Goal: Find specific page/section: Find specific page/section

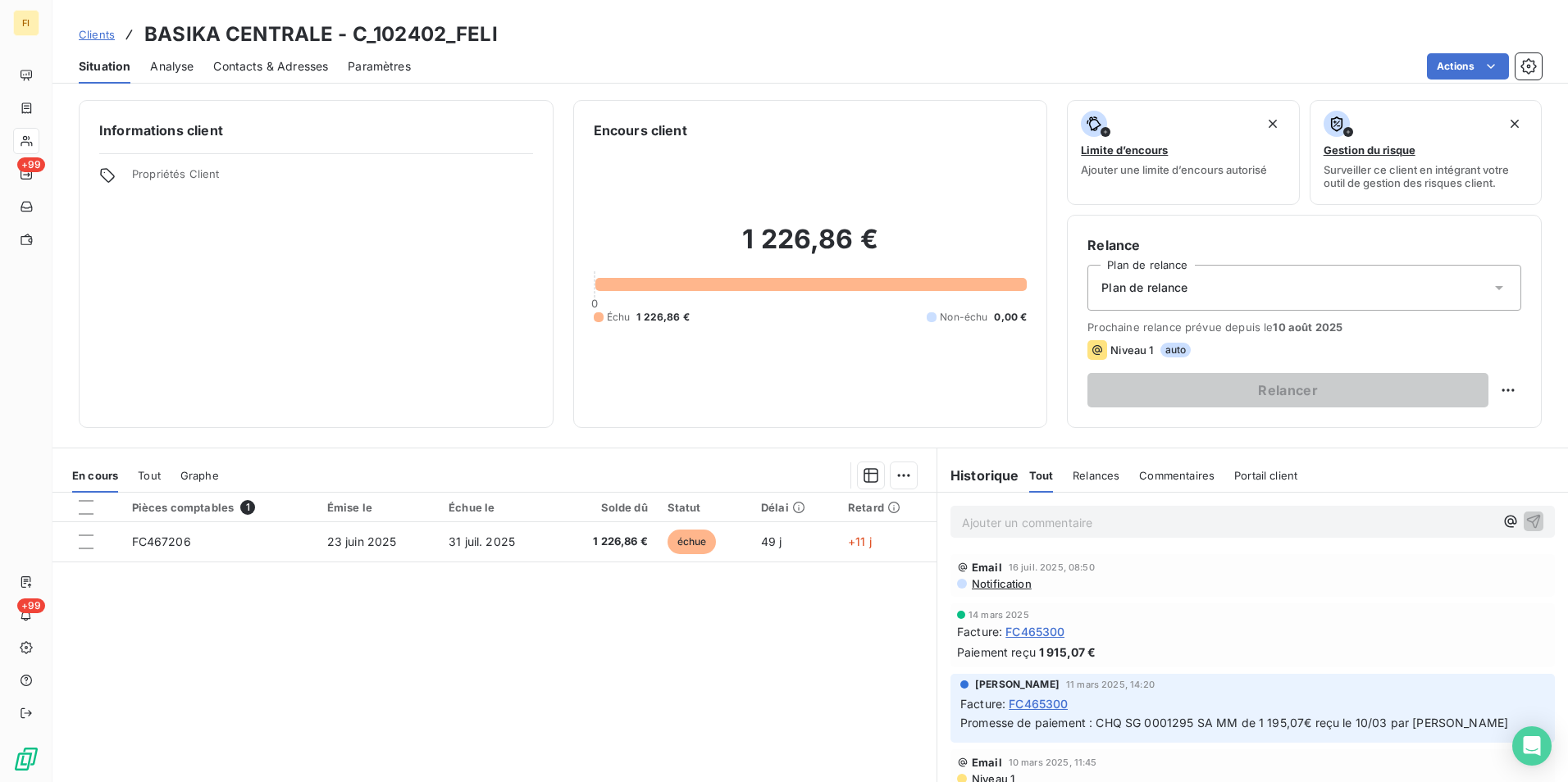
drag, startPoint x: 75, startPoint y: 34, endPoint x: 91, endPoint y: 36, distance: 16.1
click at [75, 34] on div "Clients BASIKA CENTRALE - C_102402_FELI" at bounding box center [810, 34] width 1515 height 29
click at [94, 32] on span "Clients" at bounding box center [97, 34] width 36 height 13
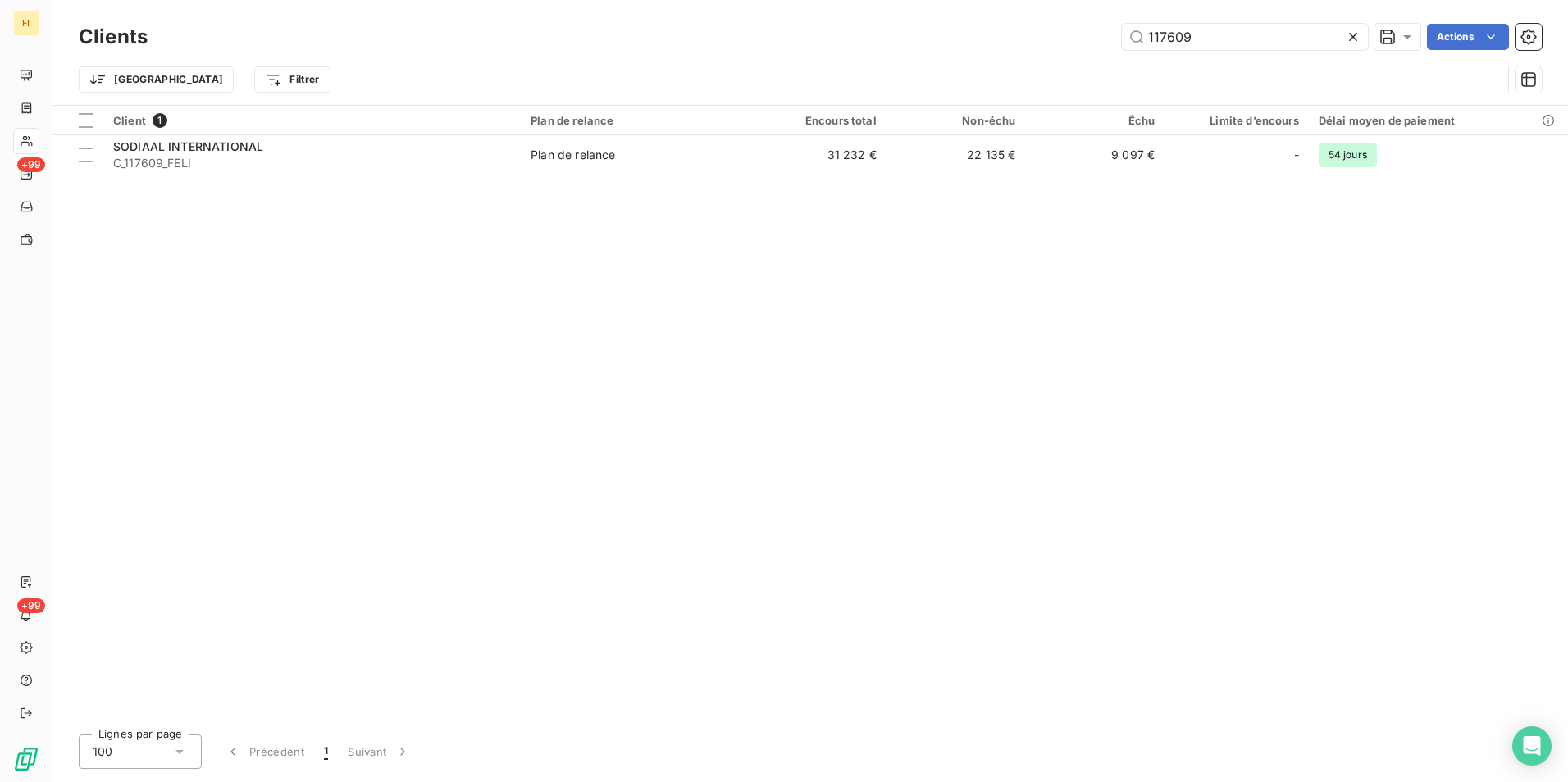
drag, startPoint x: 1209, startPoint y: 42, endPoint x: 0, endPoint y: 103, distance: 1210.5
click at [715, 55] on div "Clients 117609 Actions Trier Filtrer" at bounding box center [810, 61] width 1463 height 85
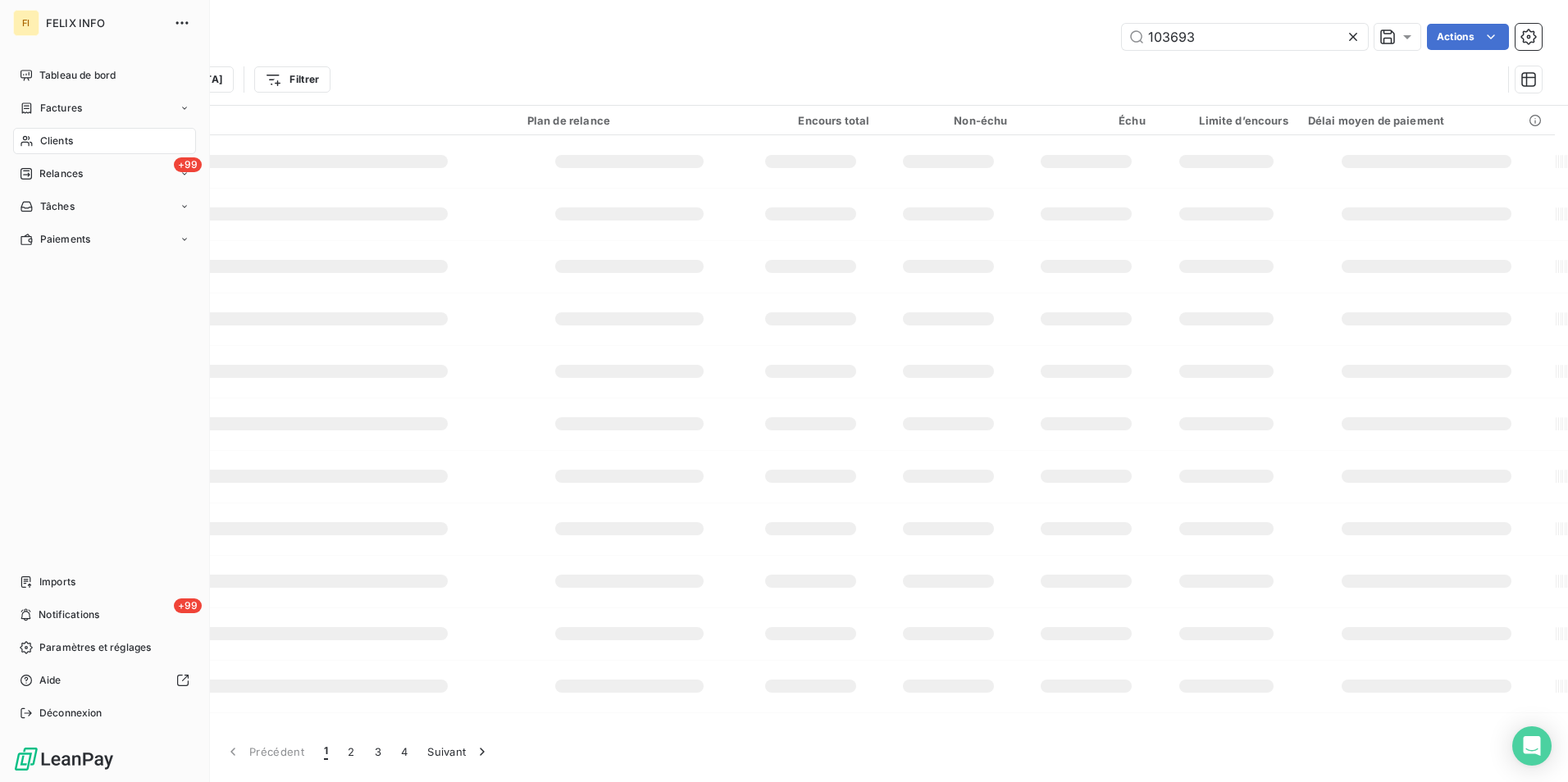
type input "103693"
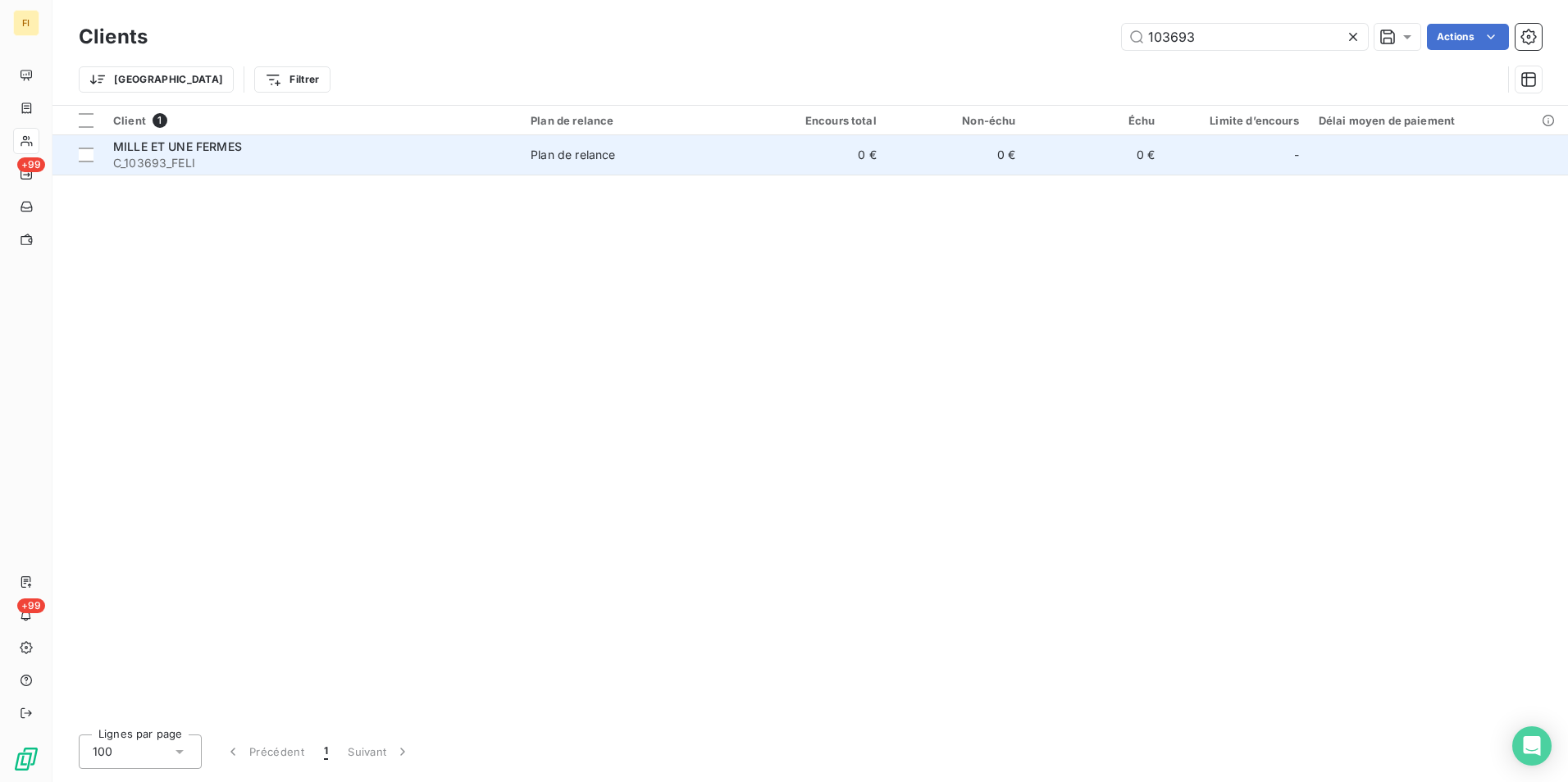
click at [314, 148] on div "MILLE ET UNE FERMES" at bounding box center [312, 147] width 398 height 17
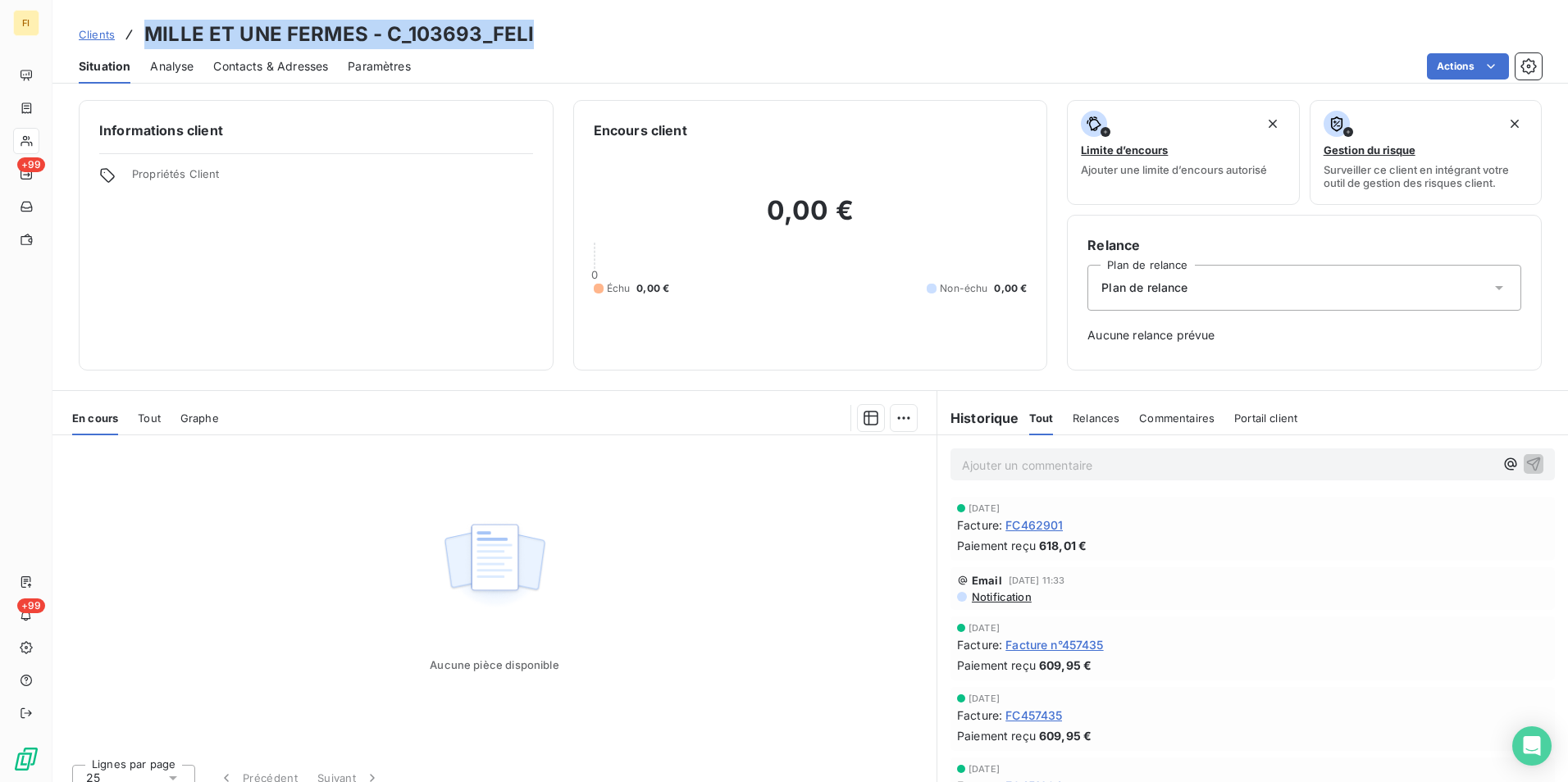
drag, startPoint x: 552, startPoint y: 34, endPoint x: 150, endPoint y: 34, distance: 402.0
click at [150, 34] on div "Clients MILLE ET UNE FERMES - C_103693_FELI" at bounding box center [810, 34] width 1515 height 29
copy h3 "MILLE ET UNE FERMES - C_103693_FELI"
click at [110, 31] on span "Clients" at bounding box center [97, 34] width 36 height 13
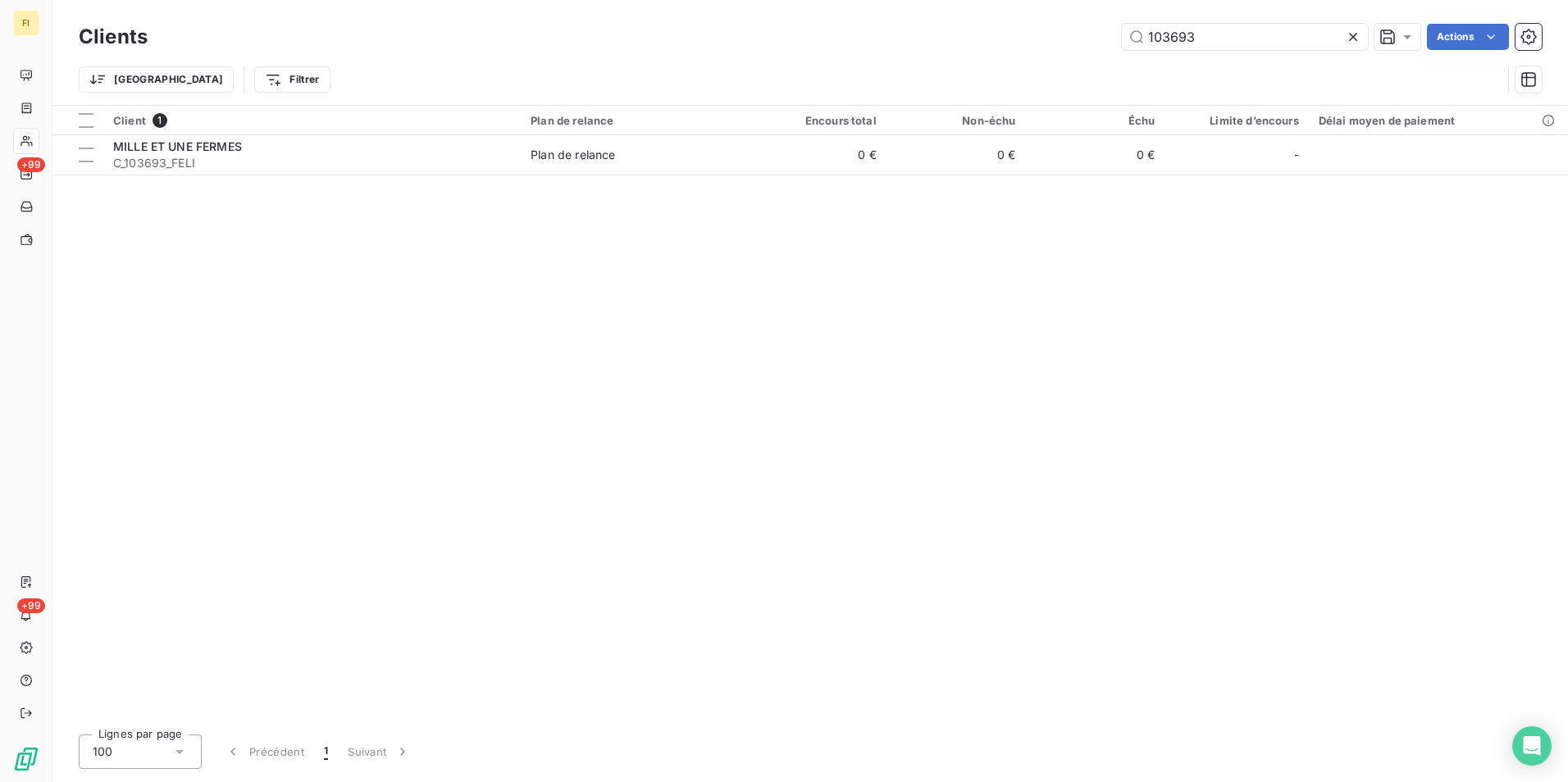
drag, startPoint x: 1222, startPoint y: 34, endPoint x: 989, endPoint y: 58, distance: 234.2
click at [1067, 44] on div "103693 Actions" at bounding box center [854, 36] width 1375 height 26
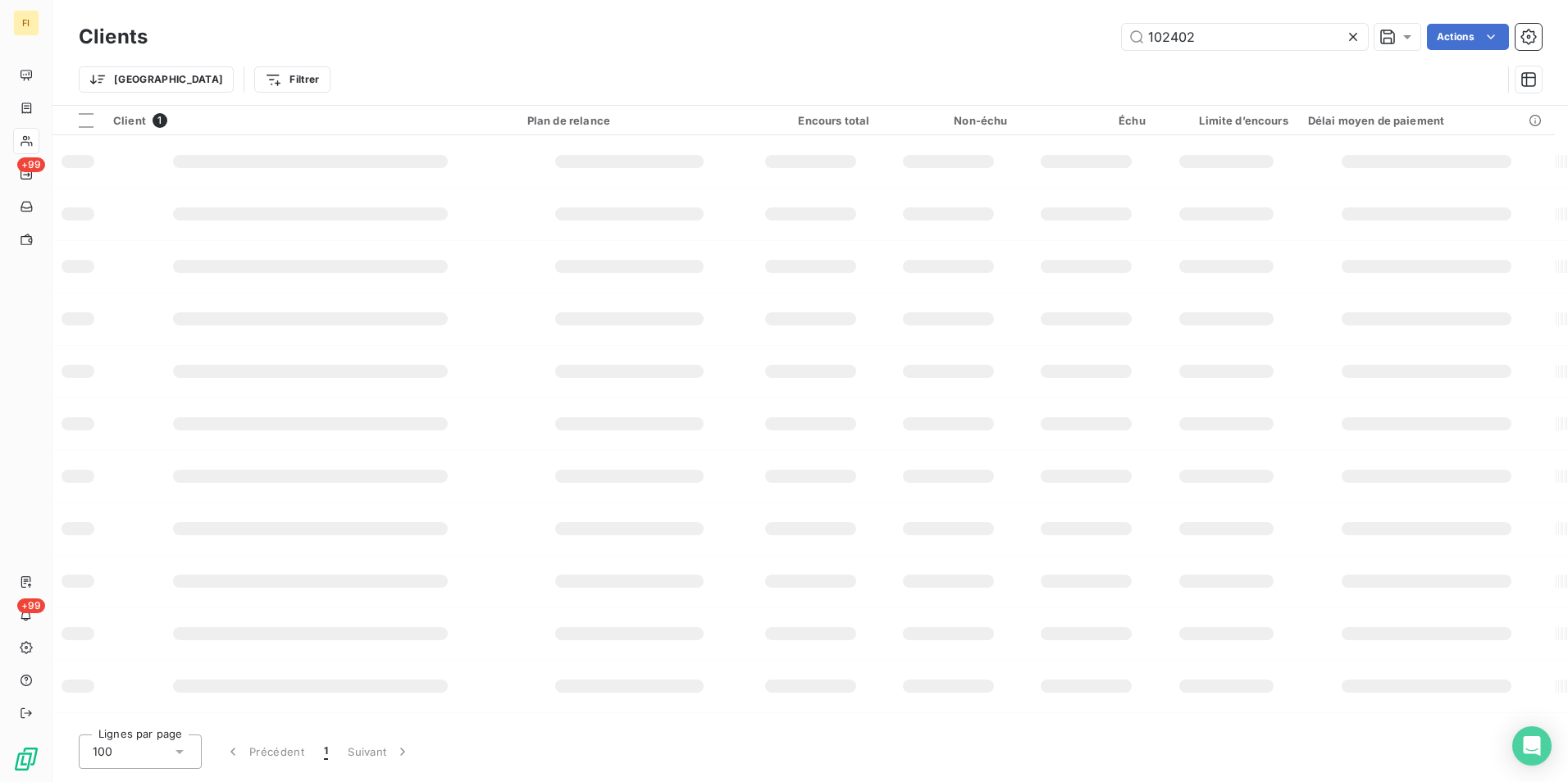
type input "102402"
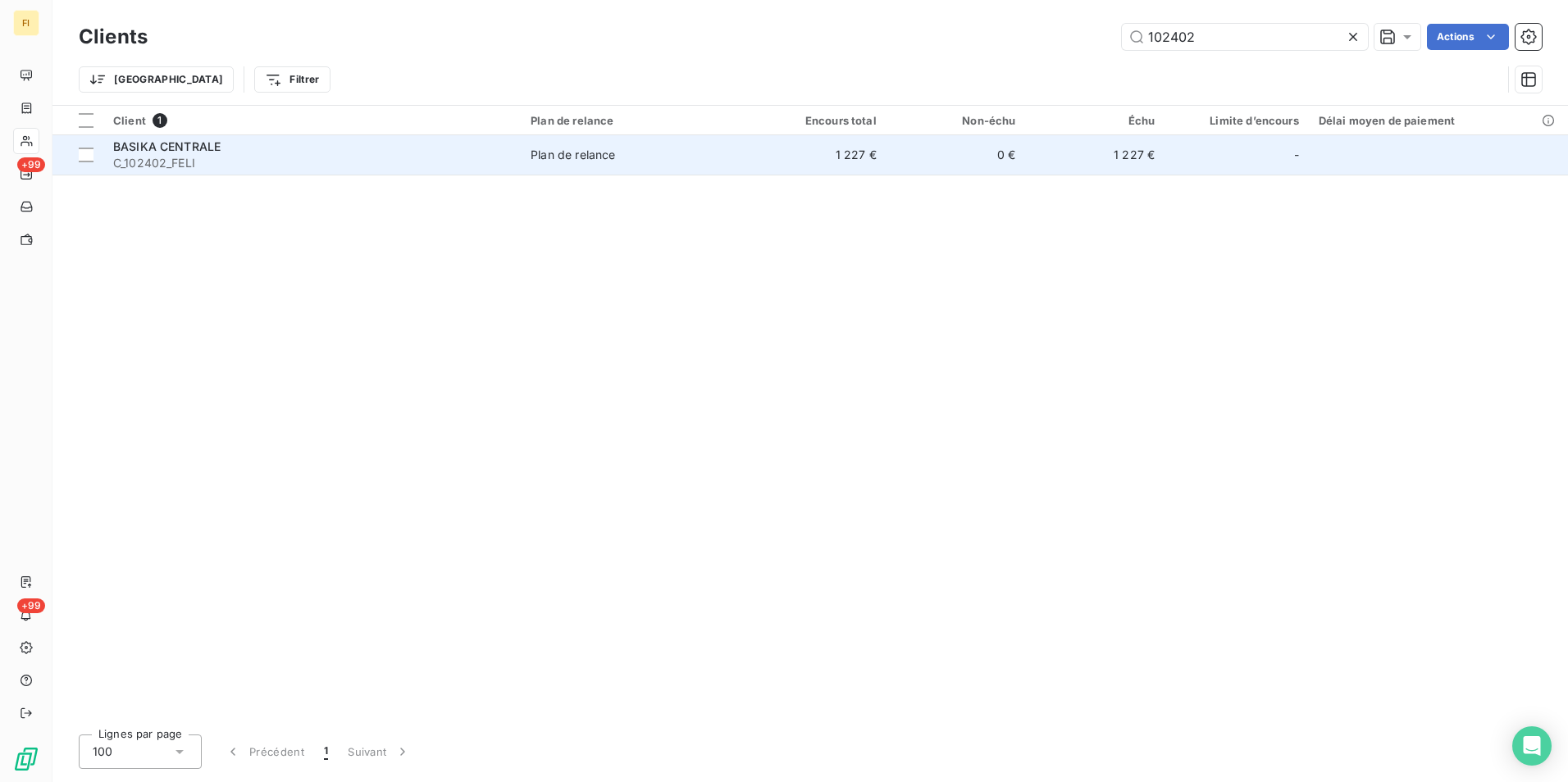
click at [610, 156] on div "Plan de relance" at bounding box center [573, 156] width 84 height 17
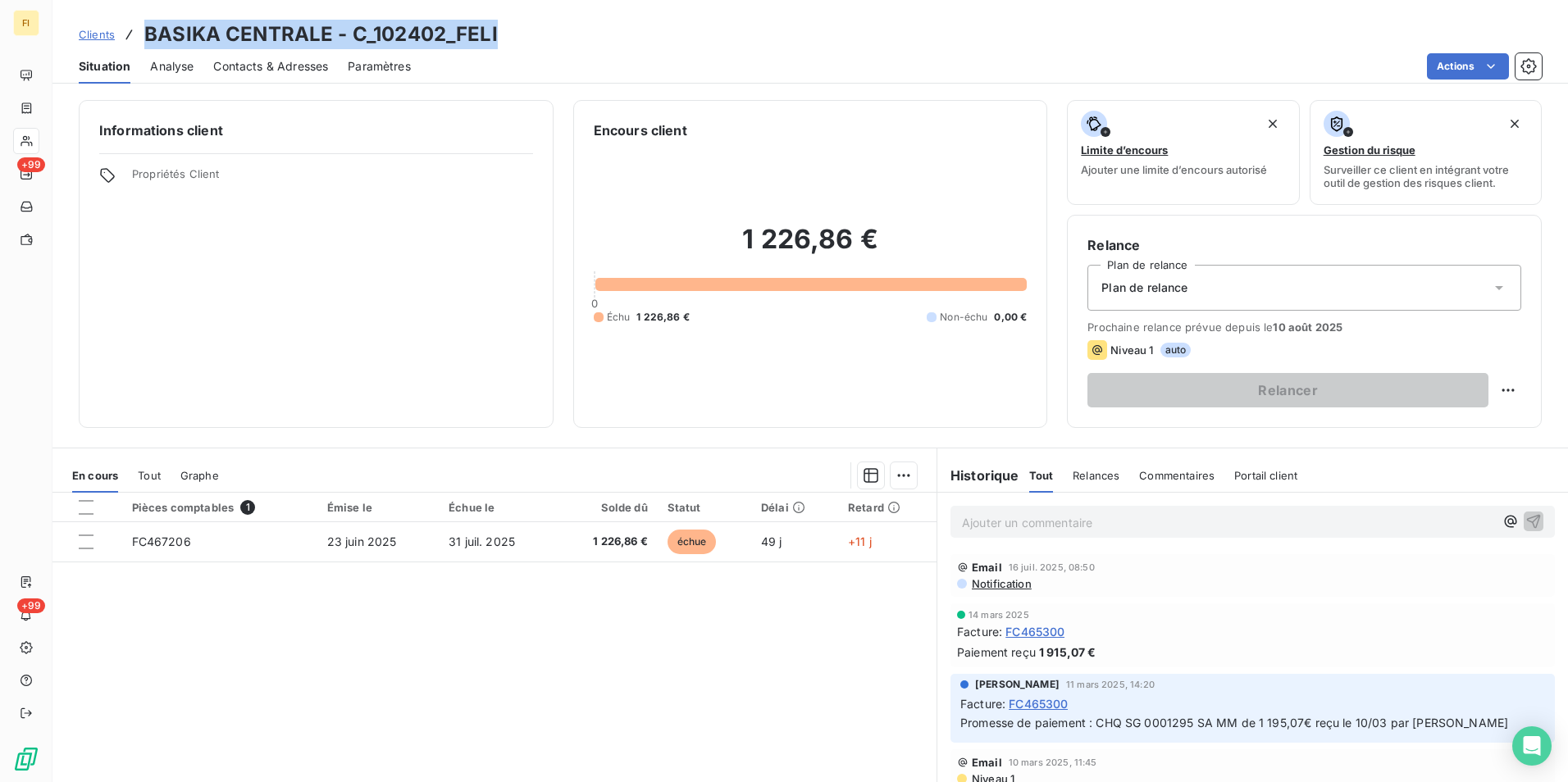
drag, startPoint x: 516, startPoint y: 38, endPoint x: 148, endPoint y: 38, distance: 368.0
click at [148, 38] on div "Clients BASIKA CENTRALE - C_102402_FELI" at bounding box center [810, 34] width 1515 height 29
copy h3 "BASIKA CENTRALE - C_102402_FELI"
click at [105, 29] on span "Clients" at bounding box center [97, 34] width 36 height 13
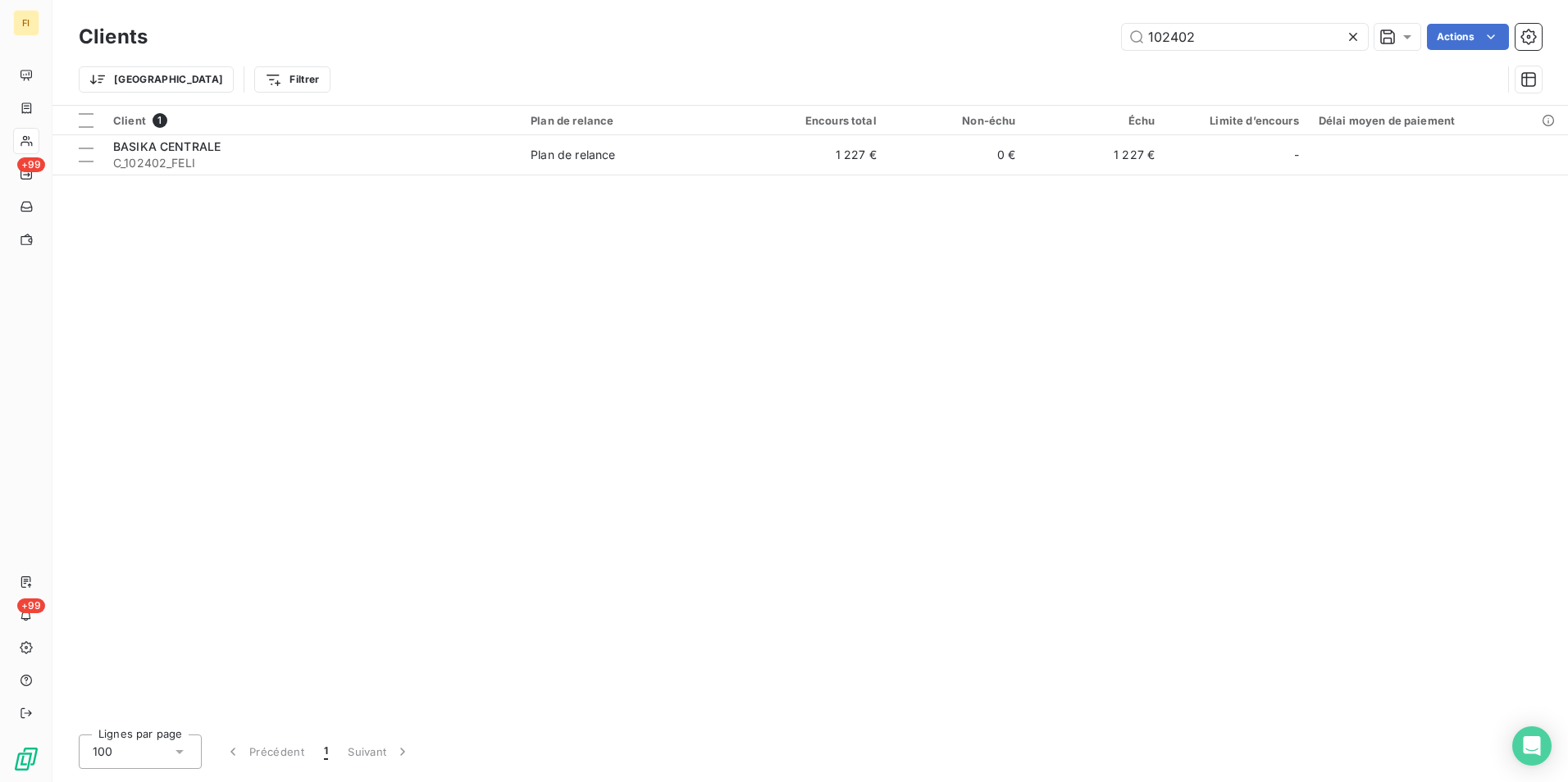
drag, startPoint x: 1119, startPoint y: 50, endPoint x: 1022, endPoint y: 58, distance: 97.3
click at [1024, 58] on div "Clients 102402 Actions Trier Filtrer" at bounding box center [810, 61] width 1463 height 85
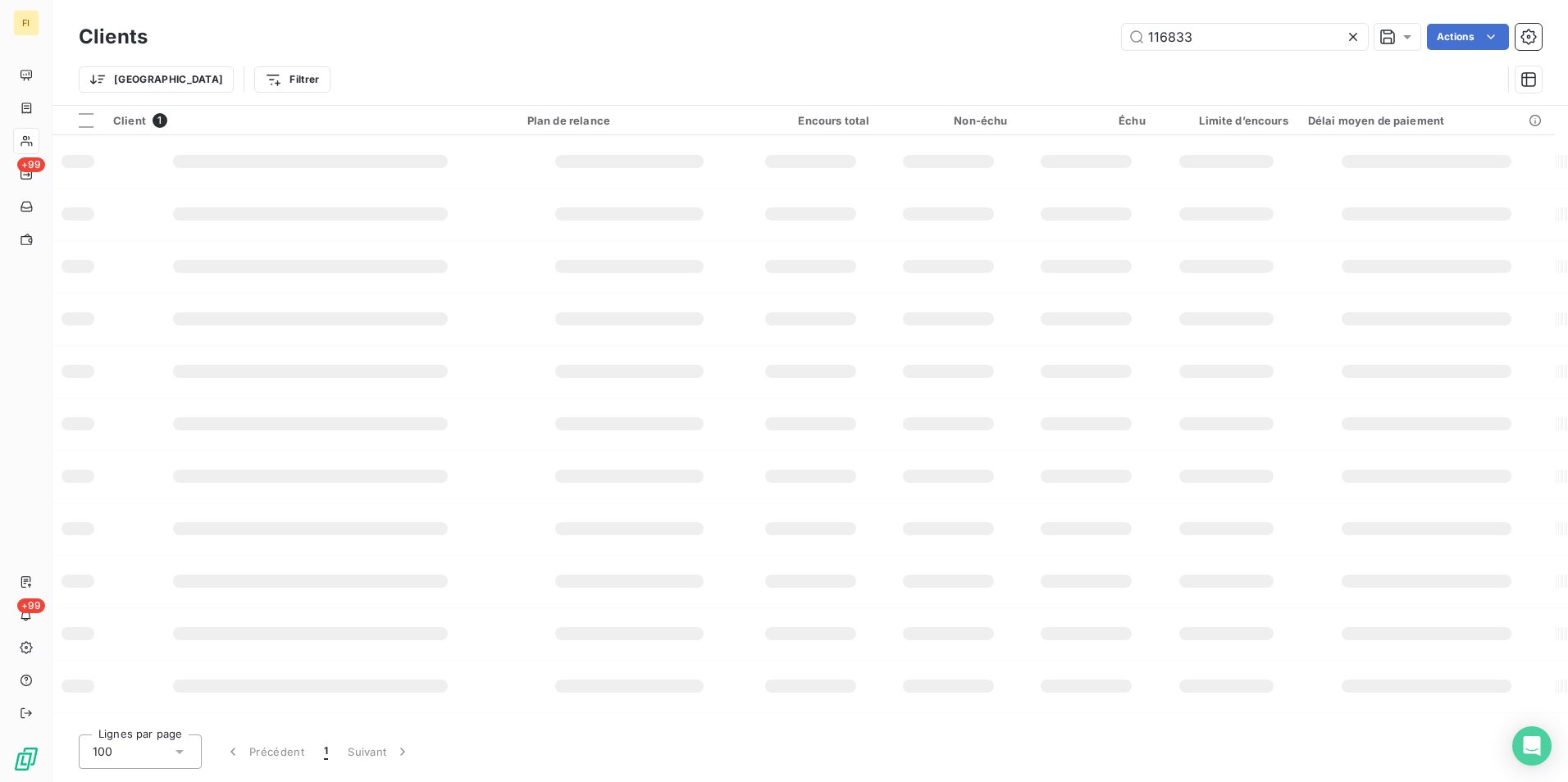
type input "116833"
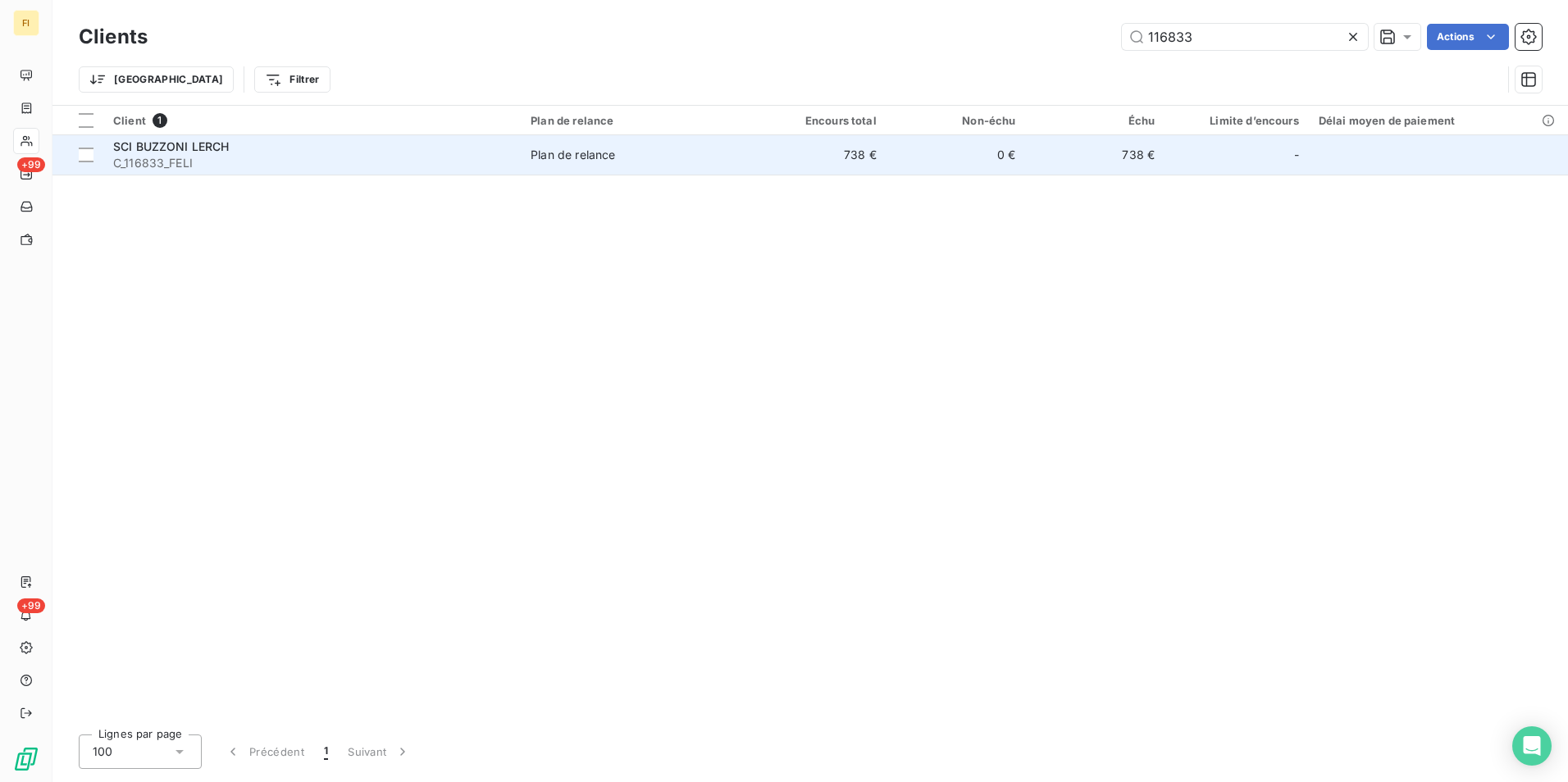
click at [849, 168] on td "738 €" at bounding box center [817, 155] width 140 height 40
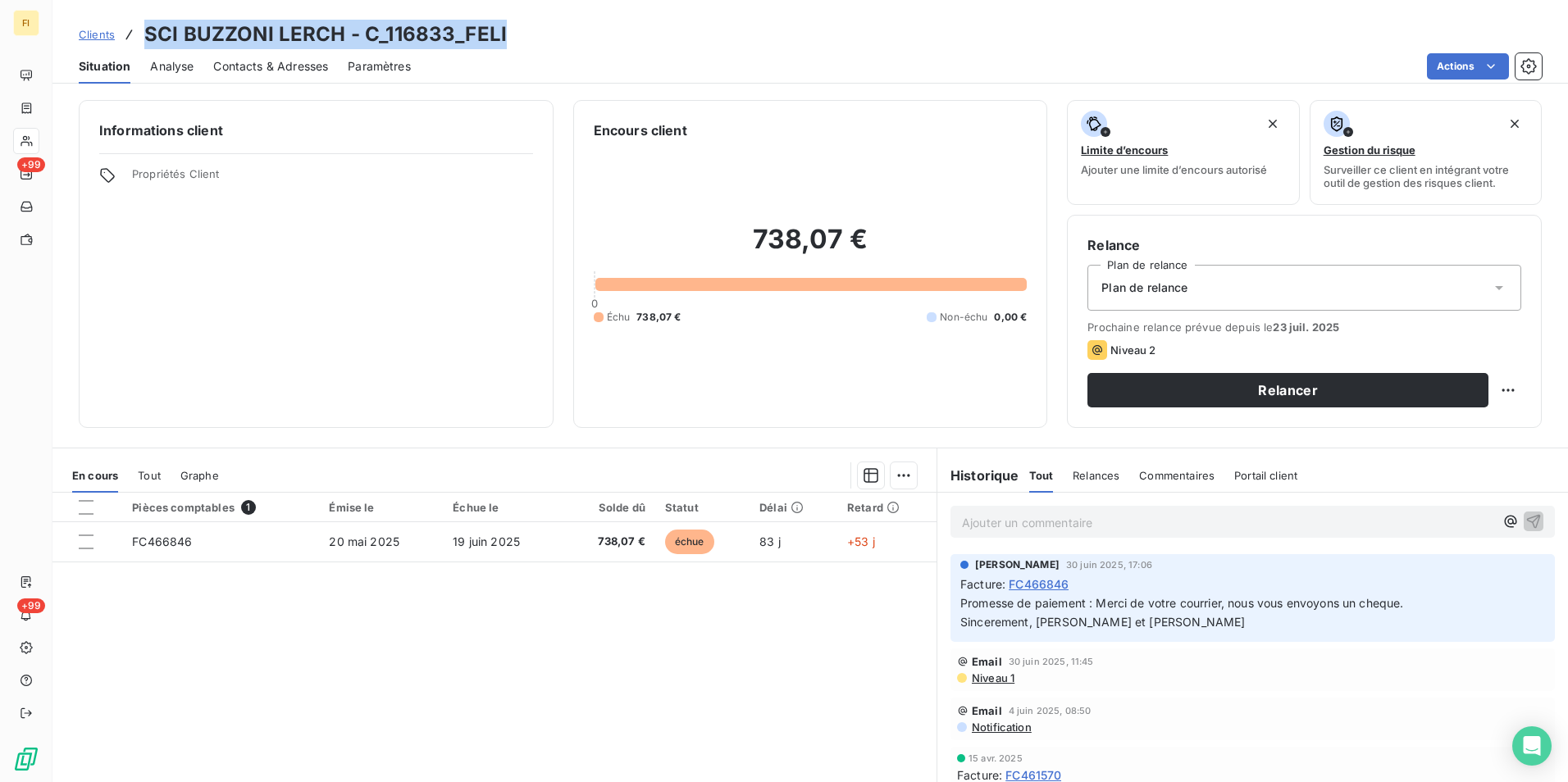
drag, startPoint x: 510, startPoint y: 30, endPoint x: 149, endPoint y: 29, distance: 361.0
click at [149, 29] on div "Clients SCI [PERSON_NAME] - C_116833_FELI" at bounding box center [810, 34] width 1515 height 29
copy h3 "SCI BUZZONI LERCH - C_116833_FELI"
